Goal: Task Accomplishment & Management: Manage account settings

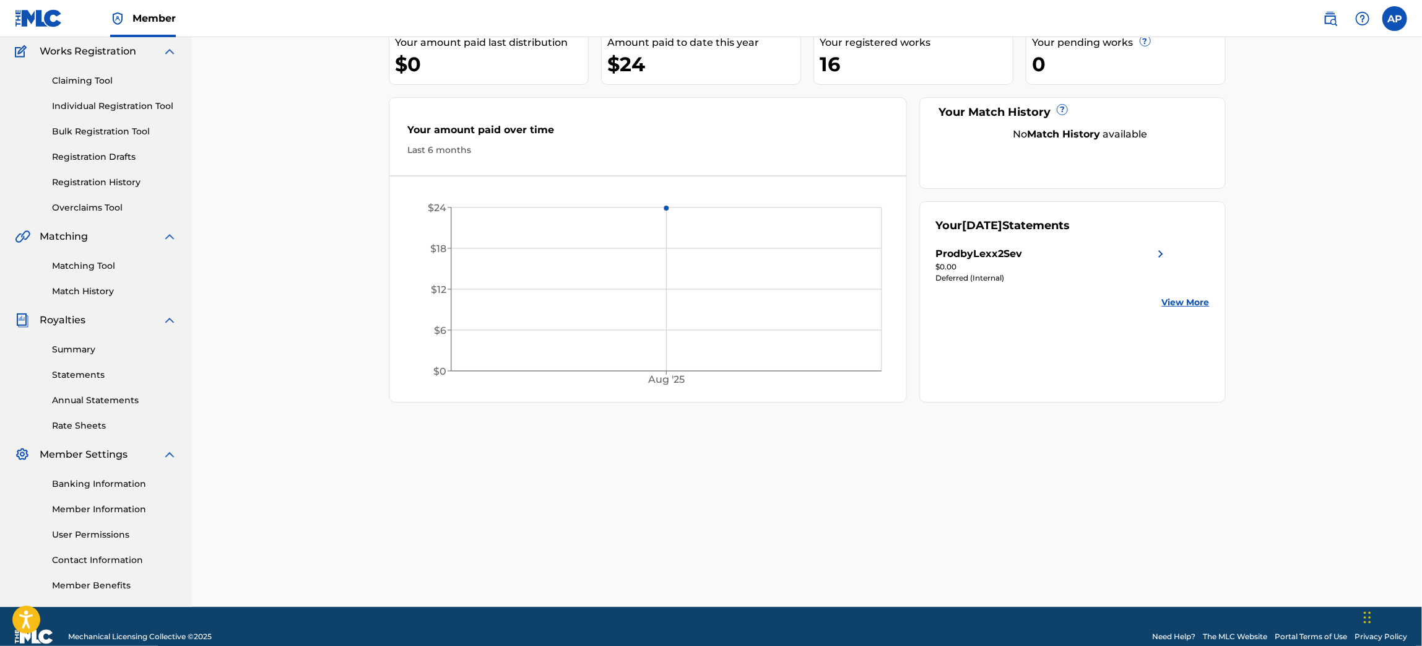
scroll to position [121, 0]
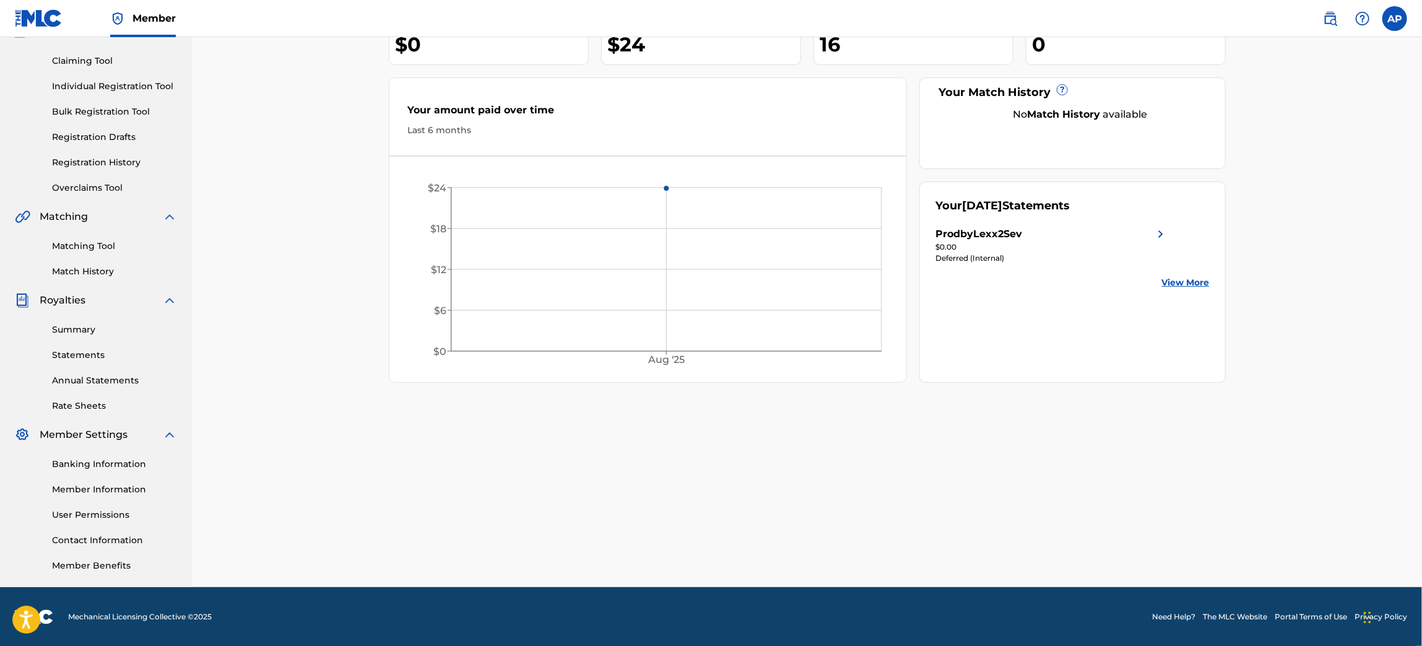
click at [123, 466] on link "Banking Information" at bounding box center [114, 463] width 125 height 13
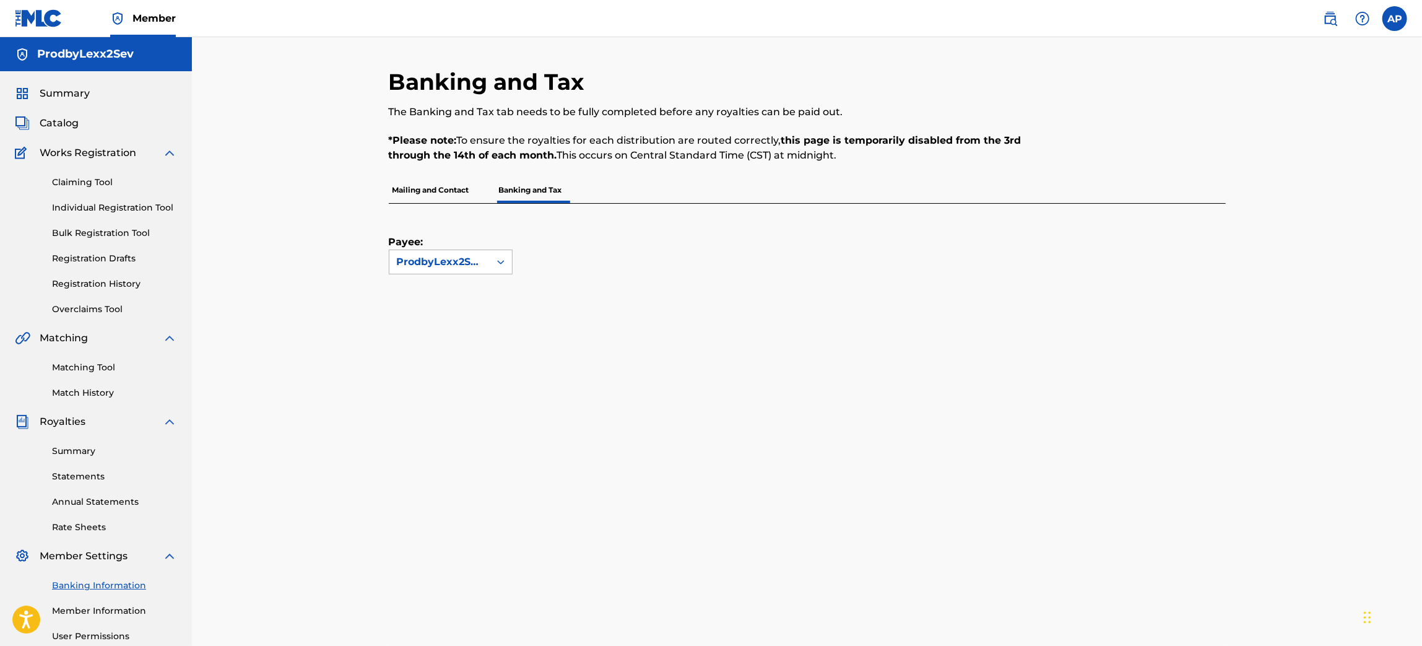
click at [471, 259] on div "ProdbyLexx2Sev" at bounding box center [439, 261] width 85 height 15
click at [456, 288] on div "ProdbyLexx2Sev" at bounding box center [450, 289] width 123 height 31
click at [531, 187] on p "Banking and Tax" at bounding box center [530, 190] width 71 height 26
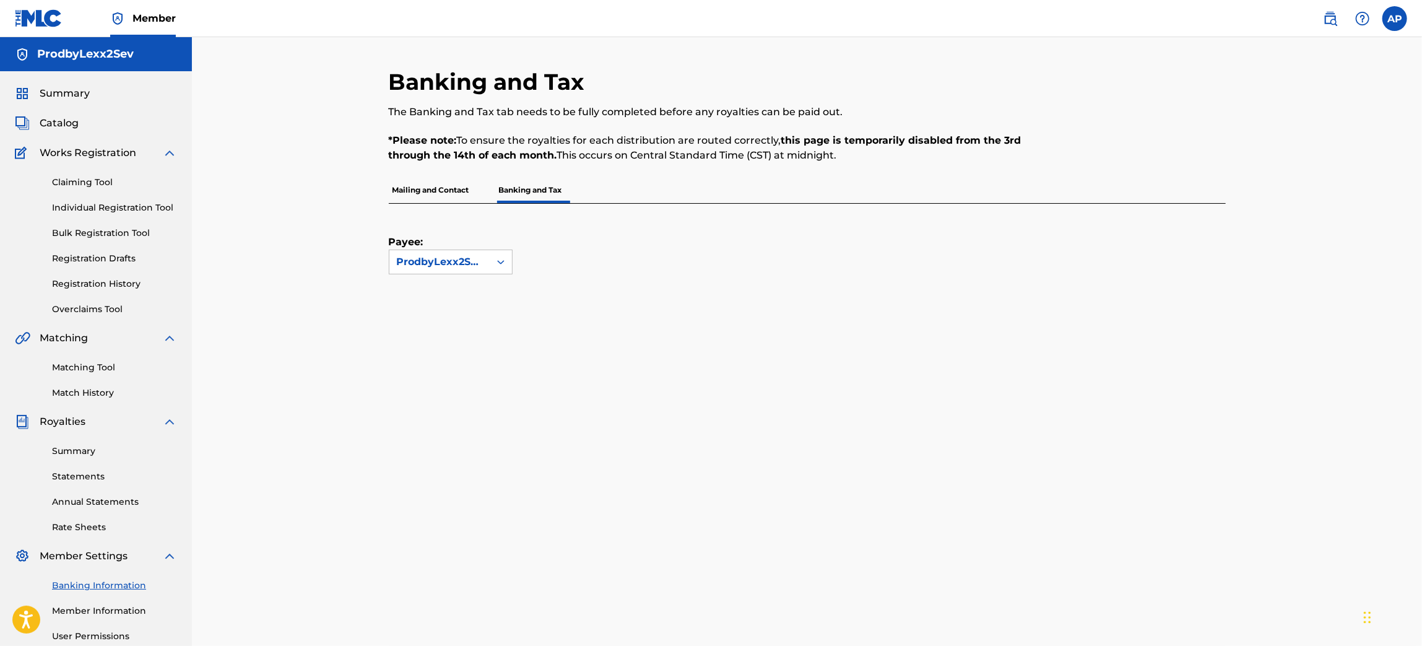
click at [54, 87] on span "Summary" at bounding box center [65, 93] width 50 height 15
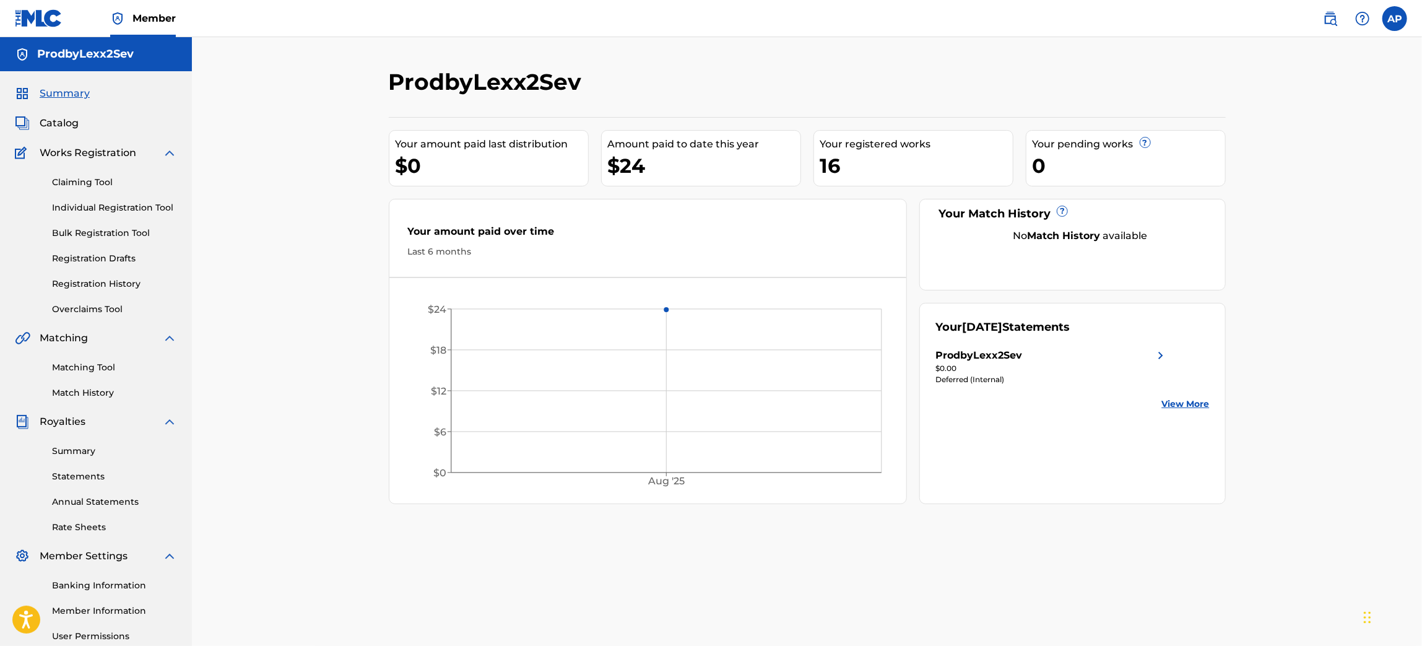
click at [636, 168] on div "$24" at bounding box center [704, 166] width 193 height 28
click at [1188, 404] on link "View More" at bounding box center [1186, 403] width 48 height 13
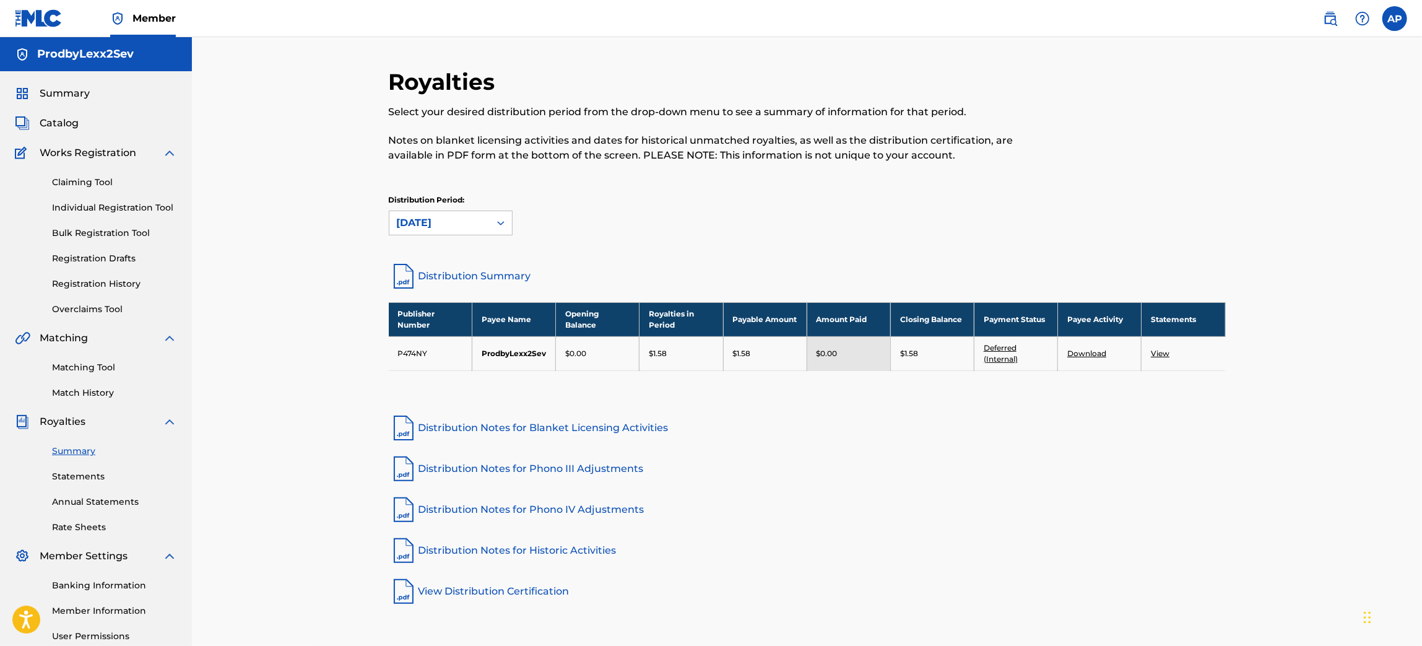
click at [1161, 354] on link "View" at bounding box center [1160, 353] width 19 height 9
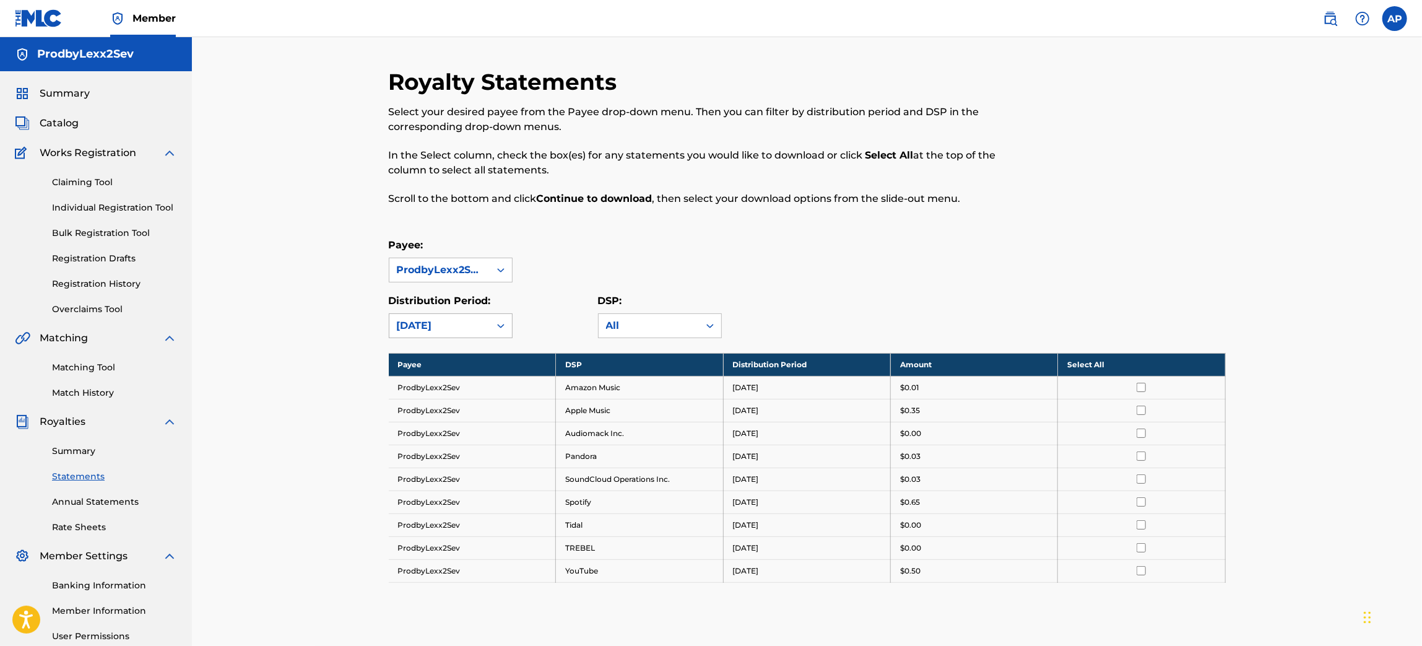
click at [456, 316] on div "[DATE]" at bounding box center [439, 326] width 100 height 24
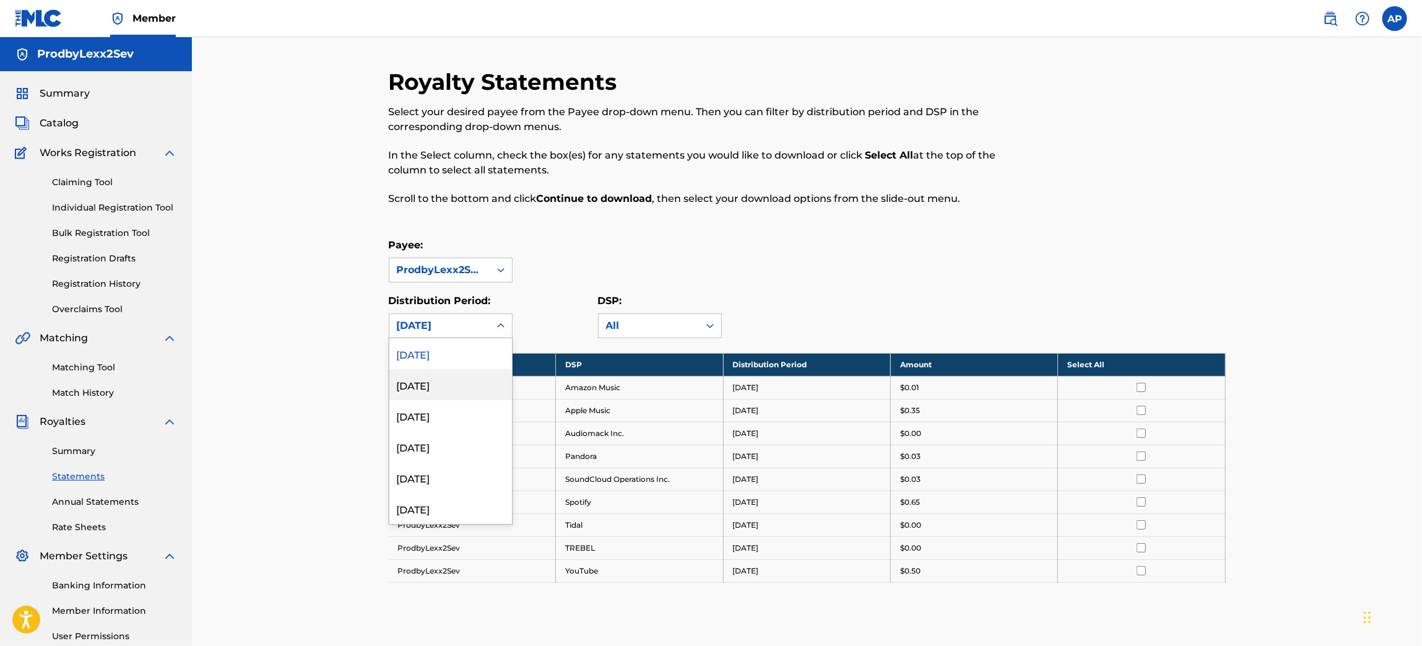
click at [448, 383] on div "[DATE]" at bounding box center [450, 384] width 123 height 31
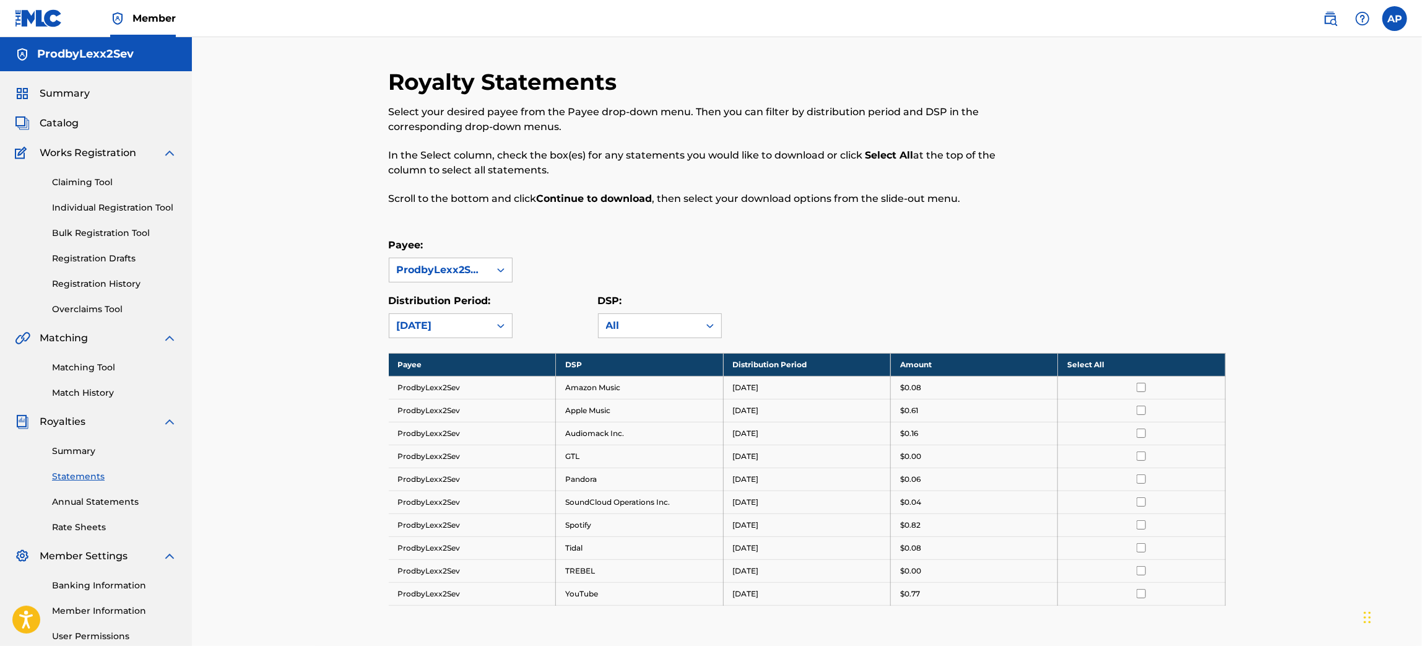
click at [451, 330] on div "[DATE]" at bounding box center [439, 325] width 85 height 15
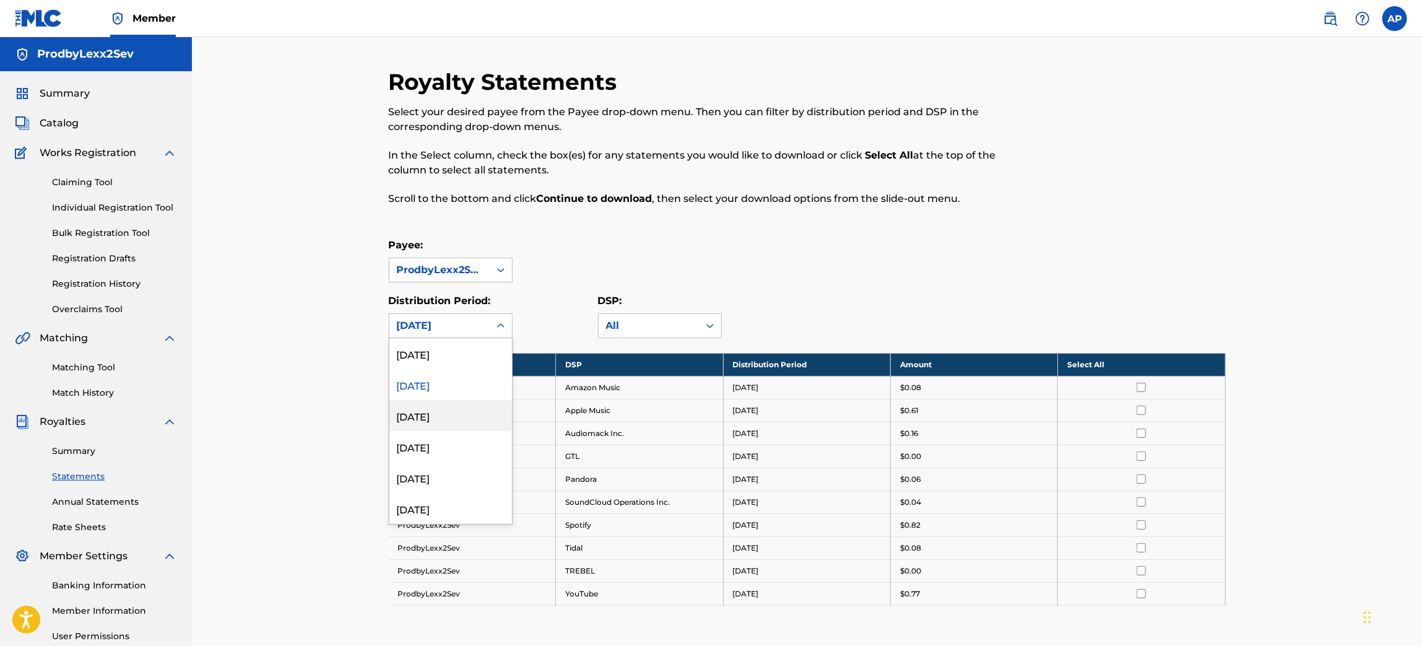
click at [440, 417] on div "[DATE]" at bounding box center [450, 415] width 123 height 31
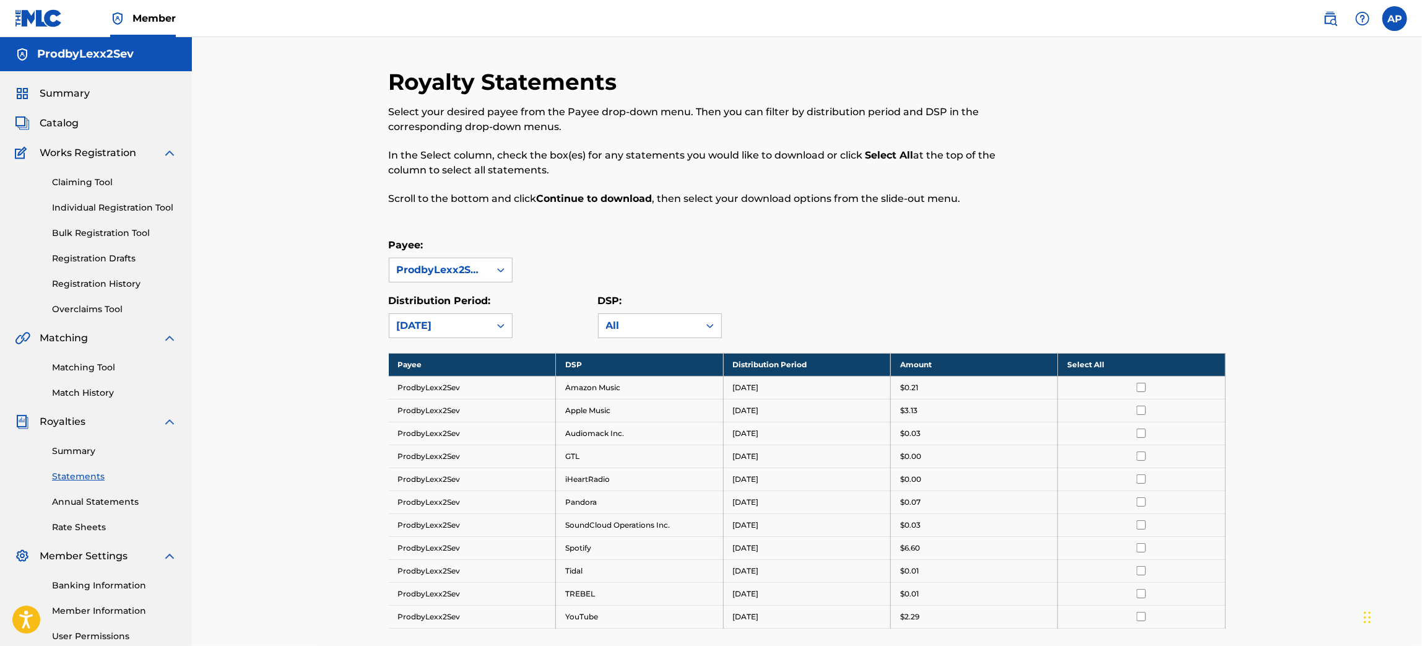
click at [62, 124] on span "Catalog" at bounding box center [59, 123] width 39 height 15
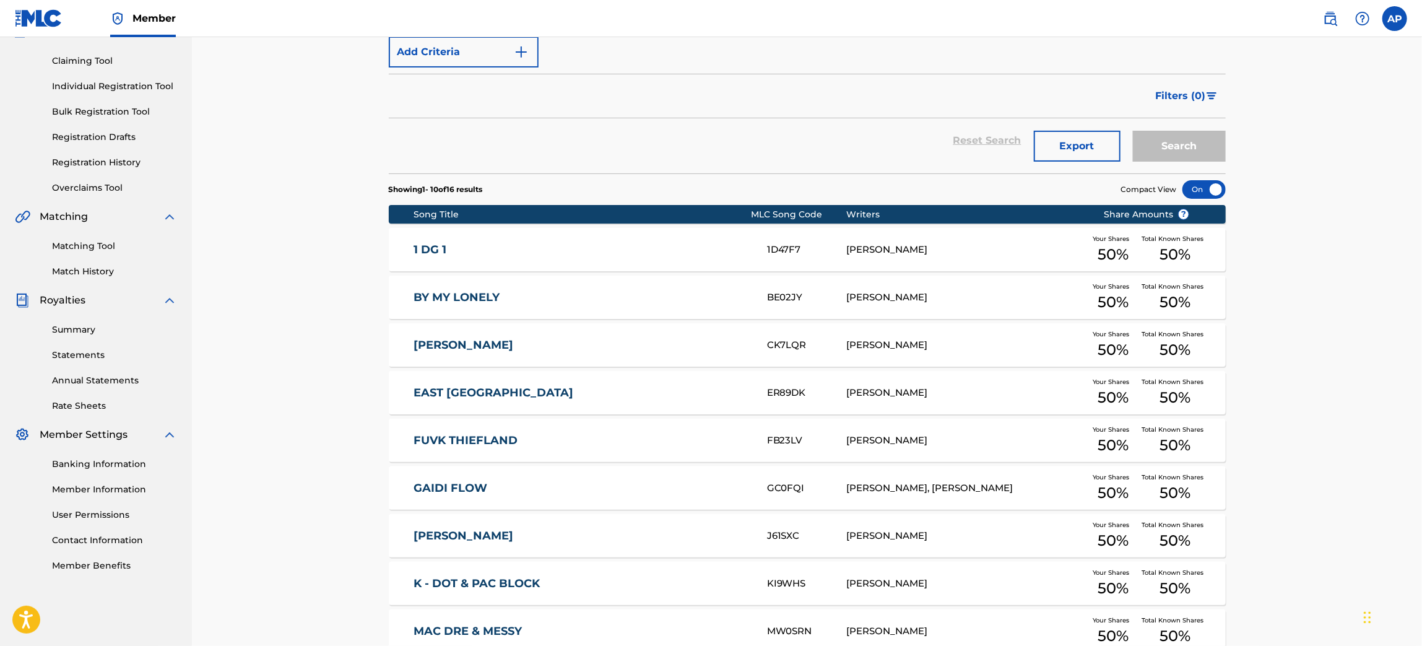
scroll to position [186, 0]
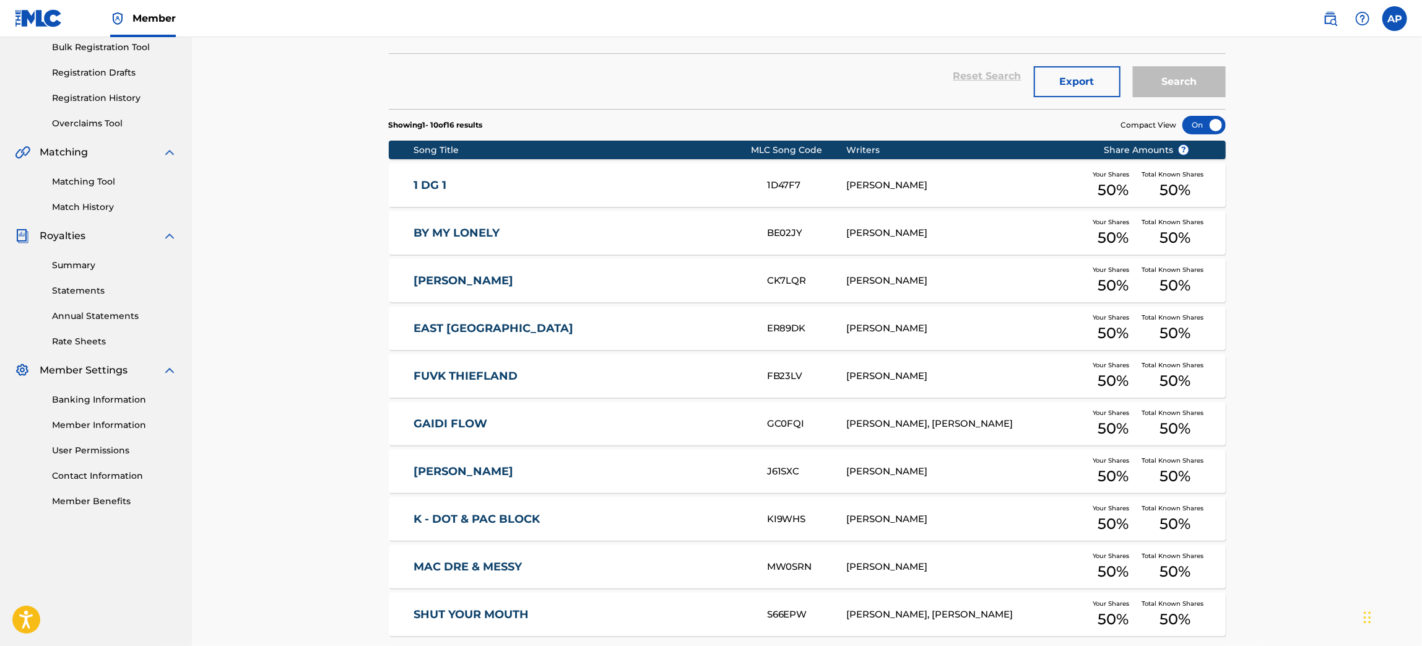
click at [441, 183] on link "1 DG 1" at bounding box center [582, 185] width 337 height 14
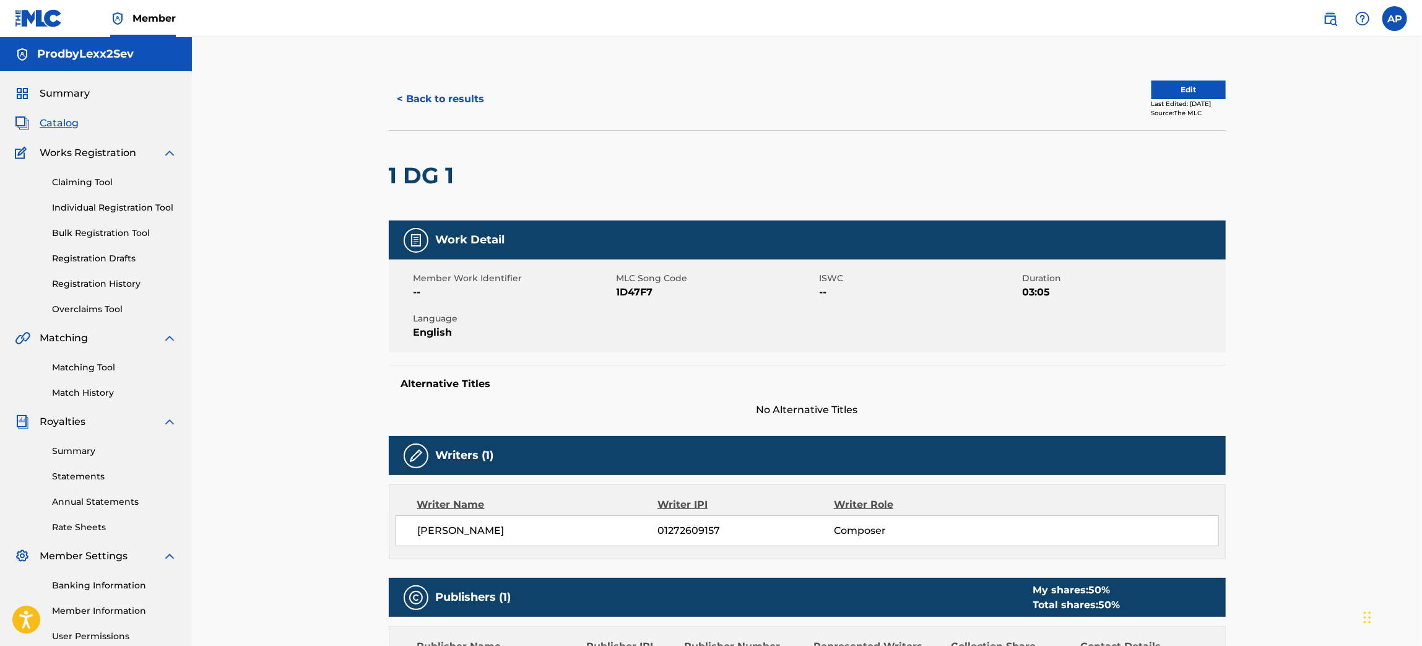
click at [69, 95] on span "Summary" at bounding box center [65, 93] width 50 height 15
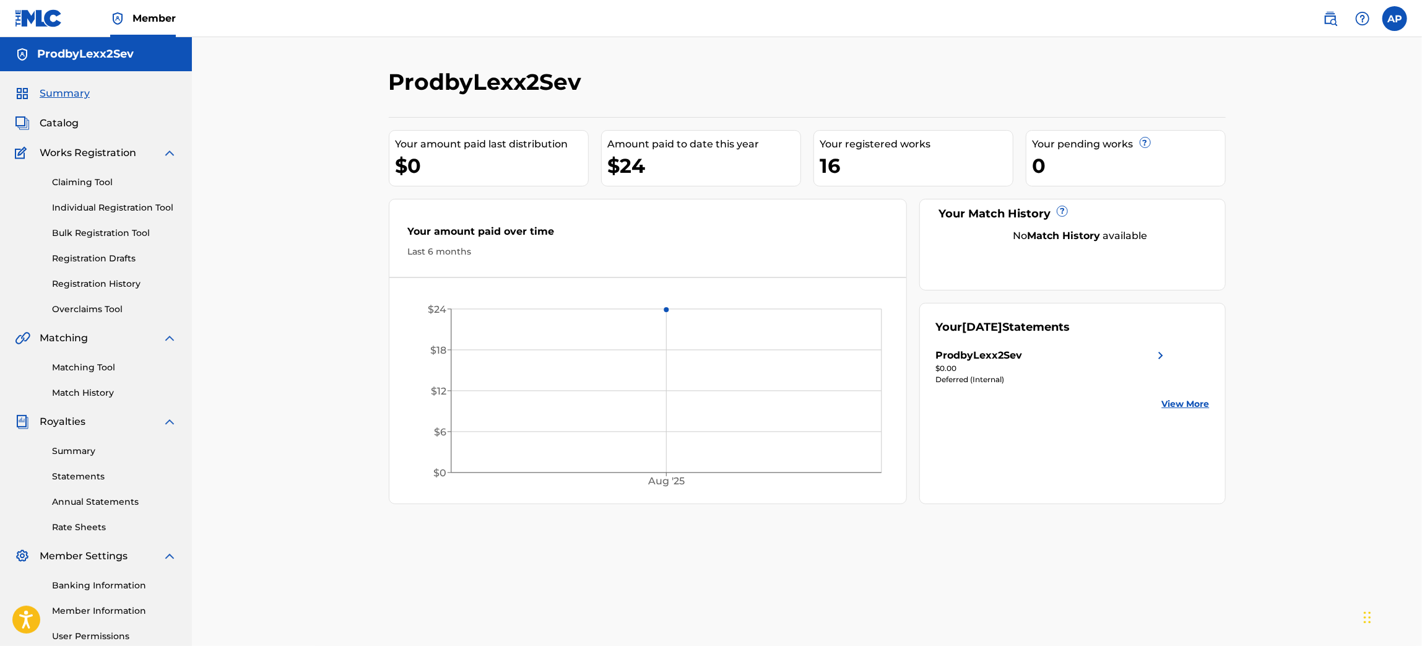
click at [59, 123] on span "Catalog" at bounding box center [59, 123] width 39 height 15
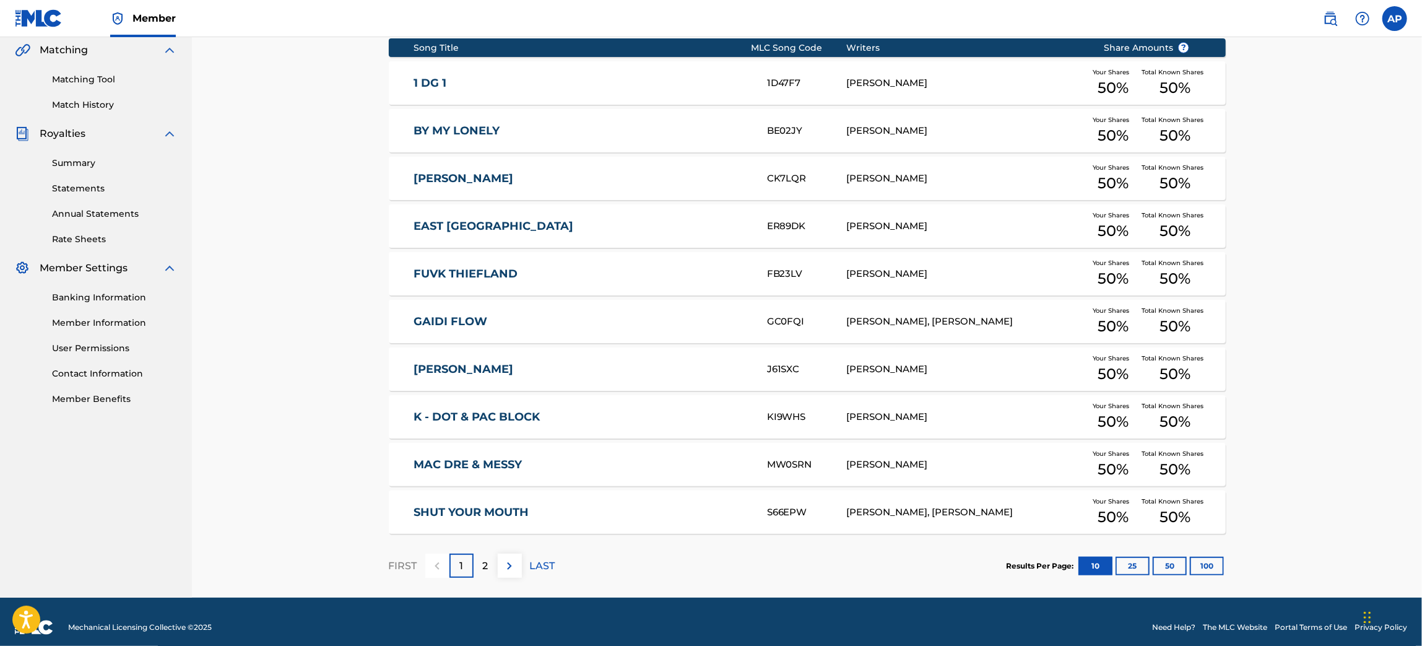
scroll to position [298, 0]
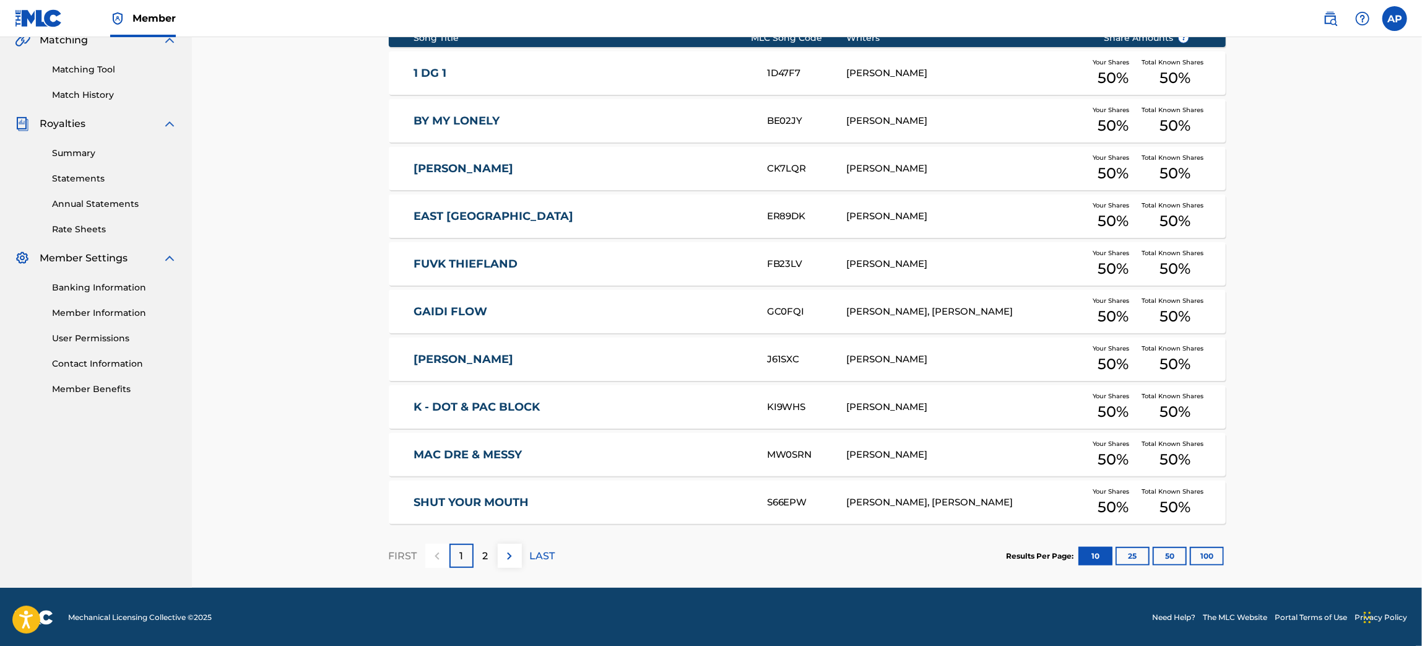
click at [445, 116] on link "BY MY LONELY" at bounding box center [582, 121] width 337 height 14
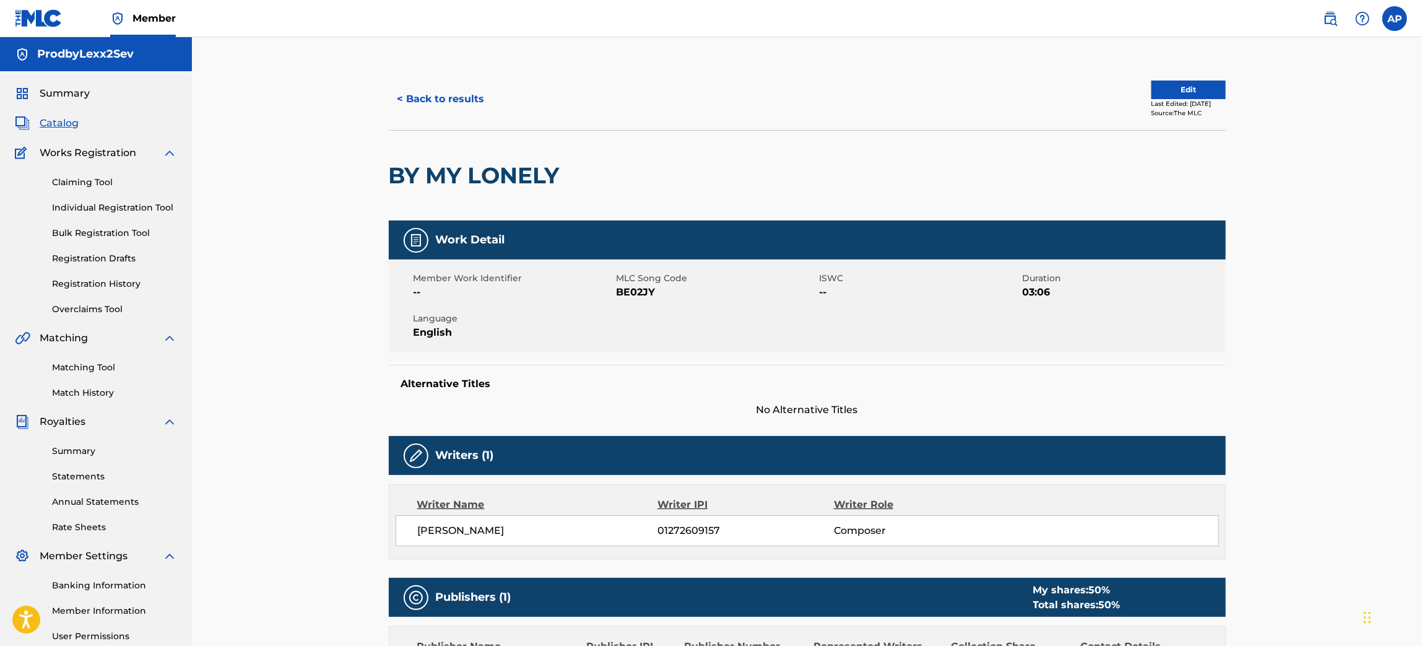
click at [1174, 82] on button "Edit" at bounding box center [1188, 89] width 74 height 19
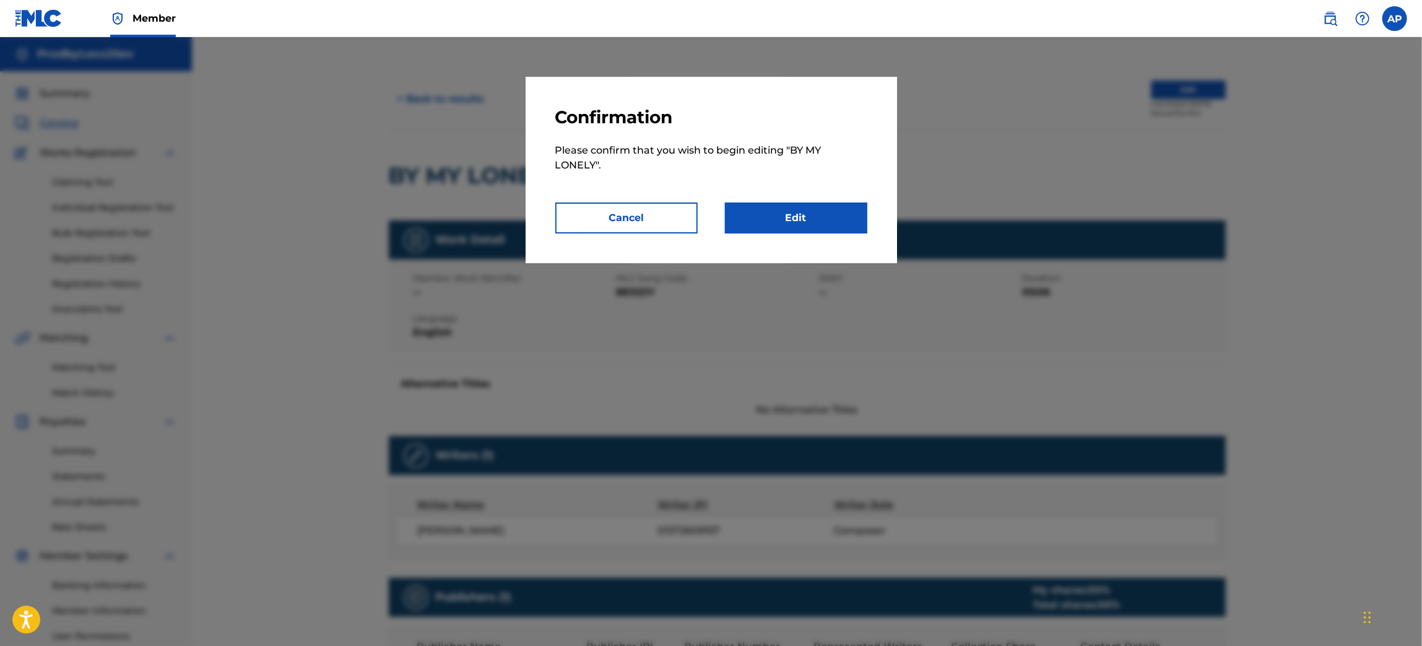
click at [814, 211] on link "Edit" at bounding box center [796, 217] width 142 height 31
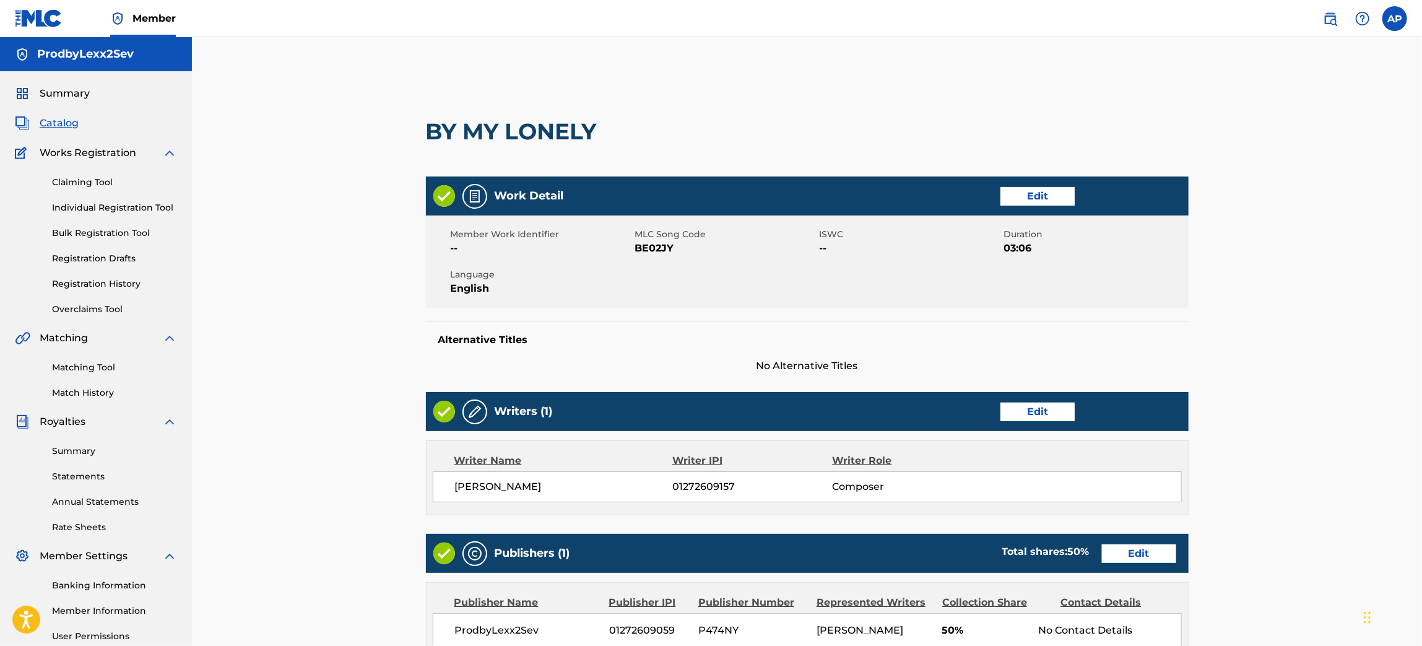
click at [1038, 202] on link "Edit" at bounding box center [1037, 196] width 74 height 19
